Goal: Information Seeking & Learning: Compare options

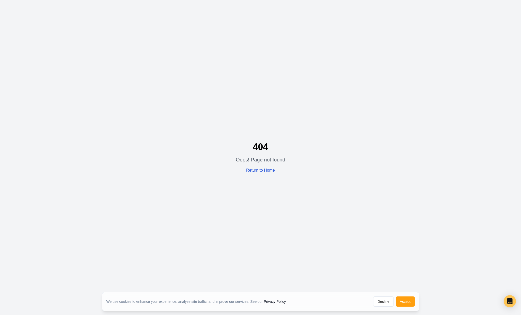
click at [260, 171] on link "Return to Home" at bounding box center [260, 170] width 29 height 4
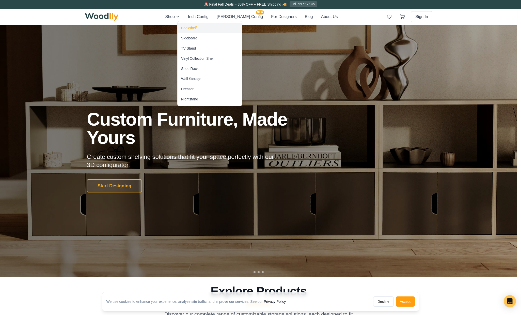
click at [191, 28] on div "Bookshelf" at bounding box center [189, 27] width 16 height 5
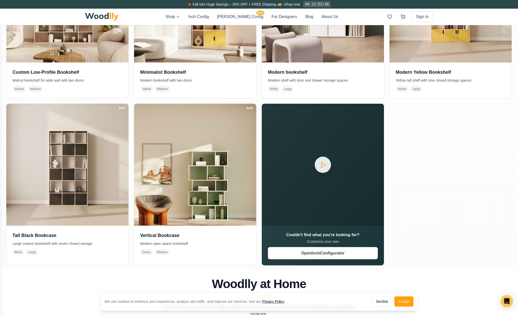
scroll to position [359, 0]
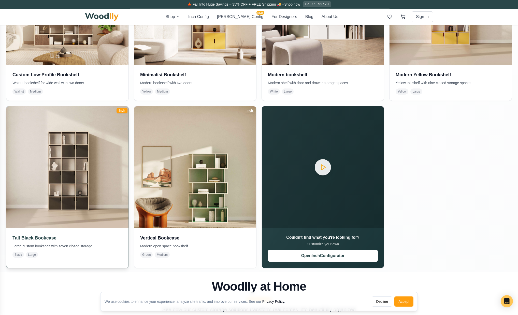
click at [97, 166] on img at bounding box center [67, 167] width 128 height 128
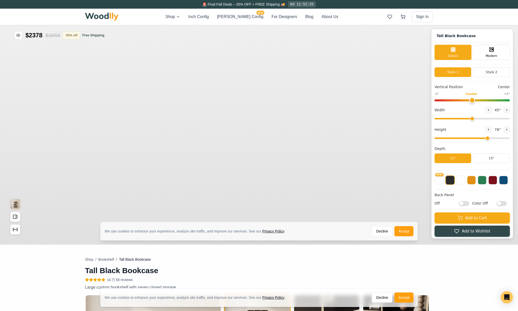
type input "45"
type input "6"
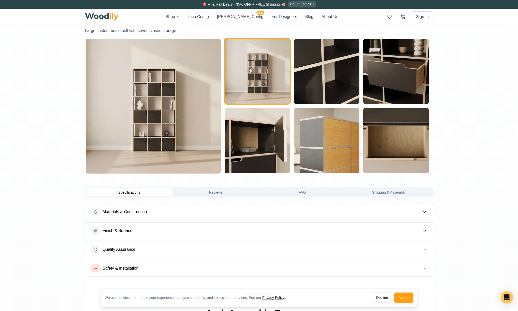
scroll to position [239, 0]
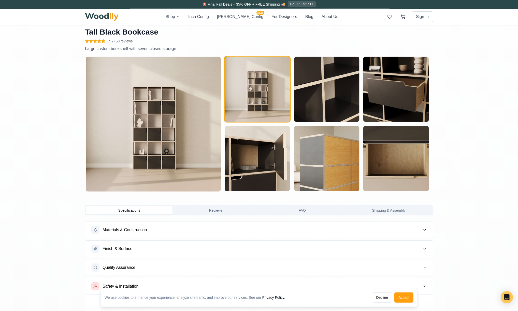
click at [140, 136] on img at bounding box center [153, 124] width 135 height 135
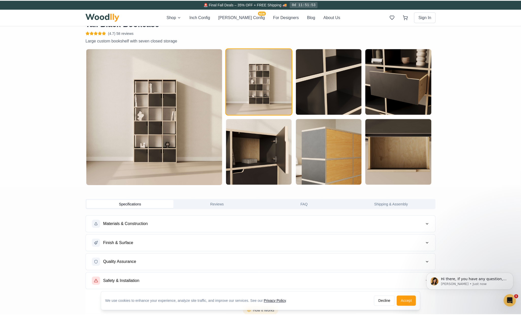
scroll to position [0, 0]
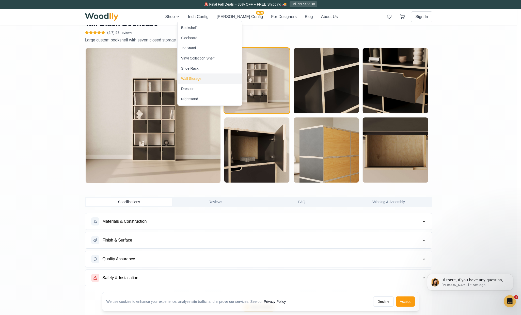
click at [194, 79] on div "Wall Storage" at bounding box center [191, 78] width 20 height 5
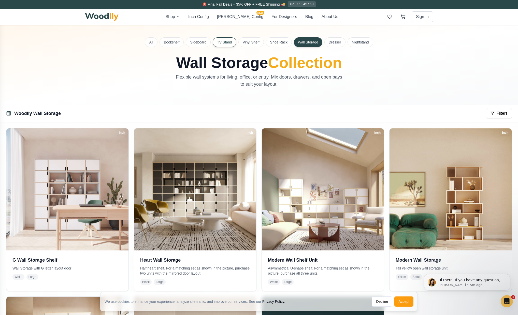
click at [223, 43] on button "TV Stand" at bounding box center [223, 42] width 23 height 10
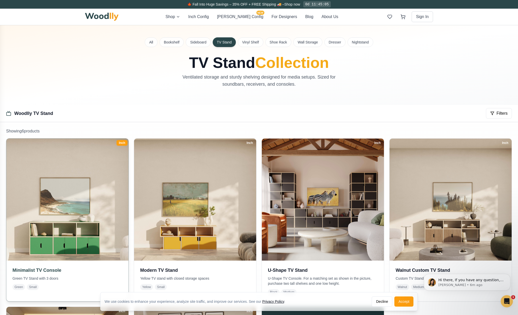
click at [44, 209] on img at bounding box center [67, 199] width 128 height 128
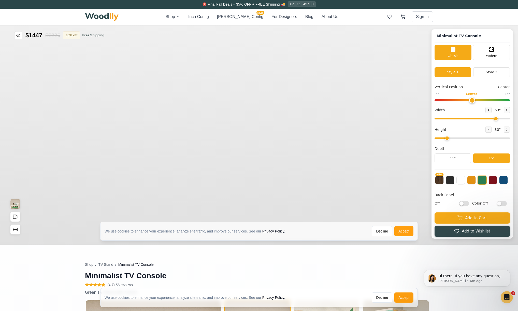
type input "63"
type input "2"
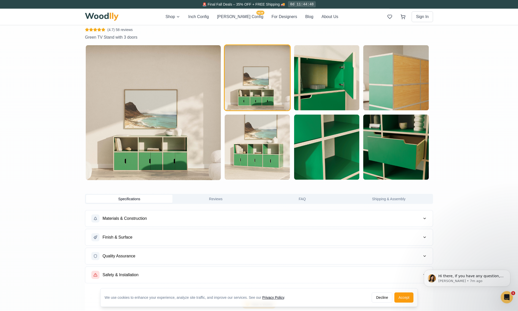
scroll to position [247, 0]
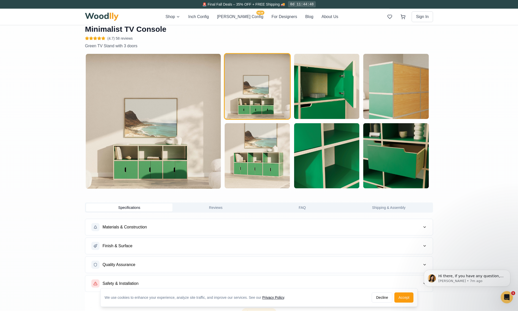
drag, startPoint x: 518, startPoint y: 46, endPoint x: 519, endPoint y: 16, distance: 30.3
